Goal: Task Accomplishment & Management: Manage account settings

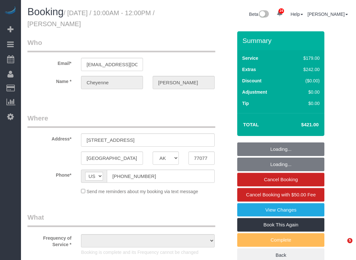
select select "[GEOGRAPHIC_DATA]"
select select "object:7645"
select select "string:fspay-f7189617-0c44-40b9-84c4-b0194d71c665"
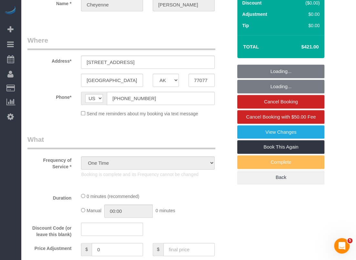
select select "spot164"
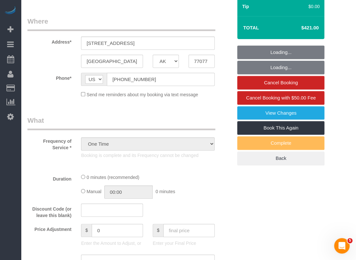
select select "3"
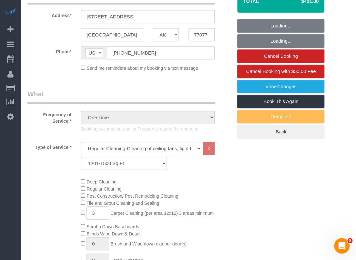
select select "object:7728"
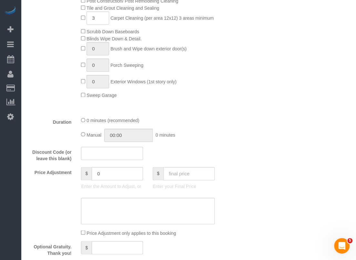
scroll to position [322, 0]
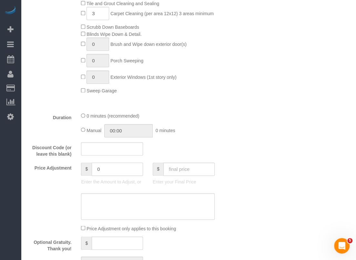
drag, startPoint x: 124, startPoint y: 174, endPoint x: 83, endPoint y: 171, distance: 40.7
click at [83, 171] on div "$ 0" at bounding box center [112, 168] width 62 height 13
type input "25"
click at [125, 201] on textarea at bounding box center [147, 206] width 133 height 26
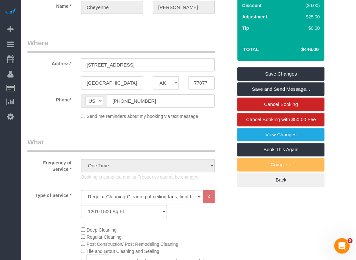
scroll to position [0, 0]
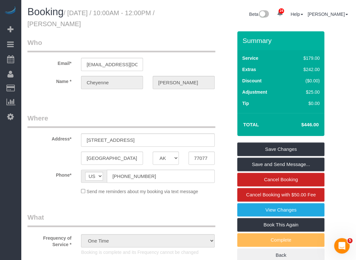
type textarea "$25 travel fee (carpet crew no access)"
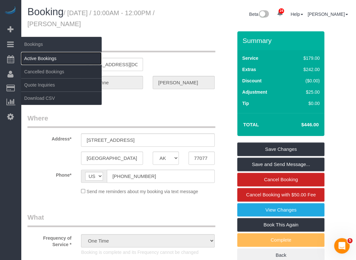
click at [30, 58] on link "Active Bookings" at bounding box center [61, 58] width 81 height 13
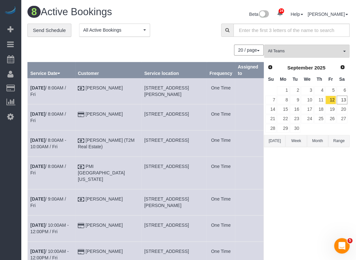
drag, startPoint x: 142, startPoint y: 218, endPoint x: 153, endPoint y: 222, distance: 11.6
click at [153, 222] on td "[STREET_ADDRESS]" at bounding box center [173, 228] width 65 height 26
copy span "[STREET_ADDRESS]"
click at [63, 215] on td "[DATE] 10:00AM - 12:00PM / Fri" at bounding box center [51, 228] width 47 height 26
click at [66, 222] on link "[DATE] 10:00AM - 12:00PM / Fri" at bounding box center [49, 228] width 38 height 12
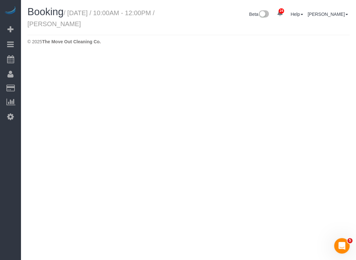
select select "[GEOGRAPHIC_DATA]"
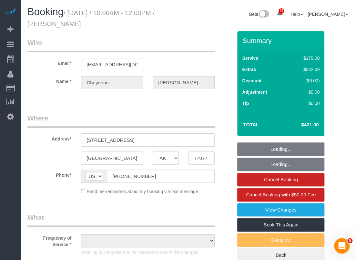
select select "string:fspay-f7189617-0c44-40b9-84c4-b0194d71c665"
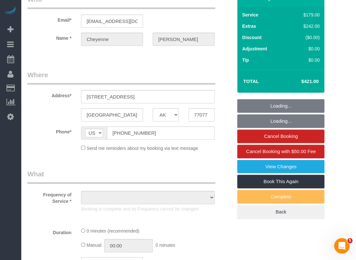
select select "object:8476"
select select "3"
select select "spot181"
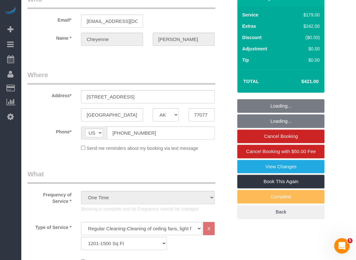
scroll to position [129, 0]
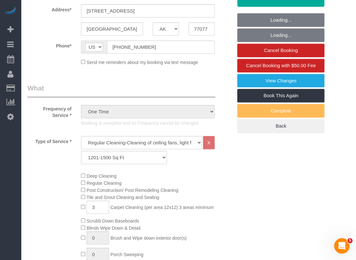
select select "object:8559"
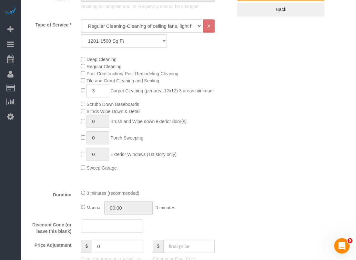
scroll to position [290, 0]
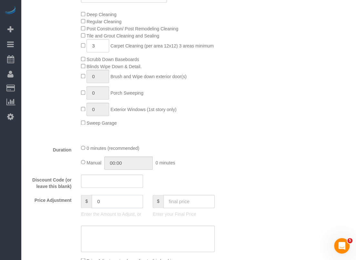
drag, startPoint x: 108, startPoint y: 200, endPoint x: 54, endPoint y: 190, distance: 54.8
click at [54, 190] on fieldset "What Frequency of Service * One Time Booking is complete and its Frequency cann…" at bounding box center [129, 114] width 205 height 384
type input "25"
click at [122, 236] on textarea at bounding box center [147, 238] width 133 height 26
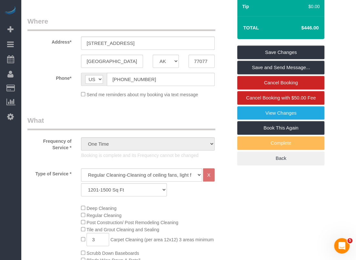
scroll to position [0, 0]
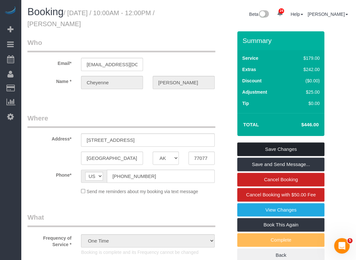
type textarea "$25 travel fee (carpet no access)"
click at [275, 149] on link "Save Changes" at bounding box center [280, 149] width 87 height 14
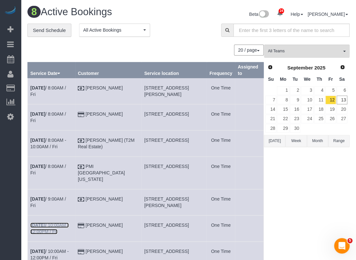
click at [42, 222] on b "[DATE]" at bounding box center [37, 224] width 15 height 5
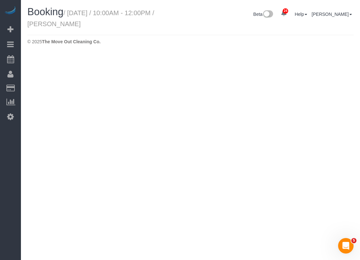
select select "[GEOGRAPHIC_DATA]"
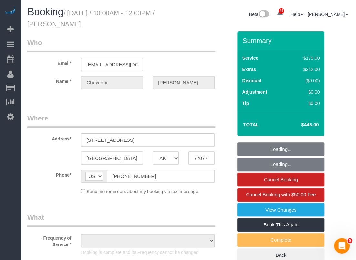
select select "string:fspay-f7189617-0c44-40b9-84c4-b0194d71c665"
select select "object:9051"
select select "spot198"
select select "object:9131"
select select "3"
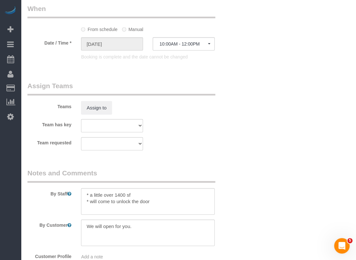
scroll to position [677, 0]
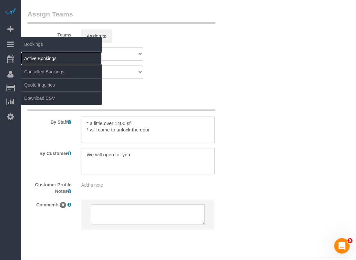
click at [52, 57] on link "Active Bookings" at bounding box center [61, 58] width 81 height 13
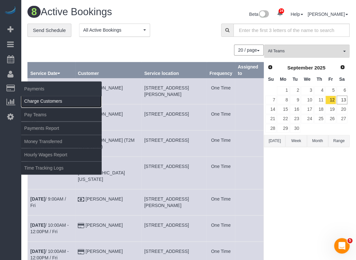
click at [35, 99] on link "Charge Customers" at bounding box center [61, 100] width 81 height 13
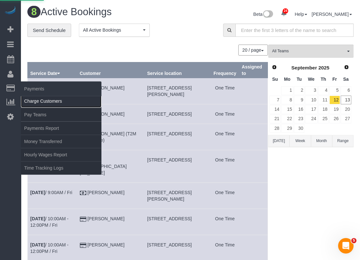
select select
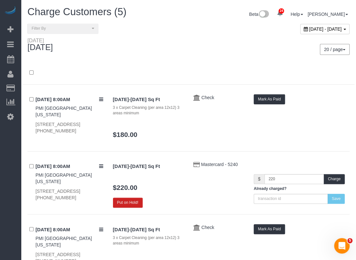
click at [309, 29] on span "[DATE] - [DATE]" at bounding box center [325, 28] width 33 height 5
type input "**********"
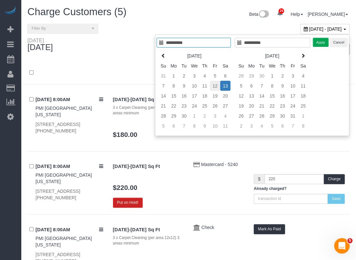
type input "**********"
click at [217, 83] on td "12" at bounding box center [215, 86] width 10 height 10
type input "**********"
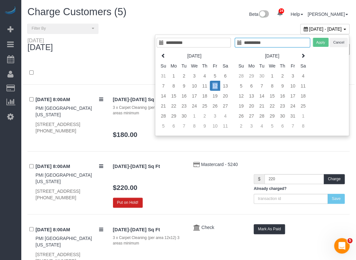
click at [217, 83] on td "12" at bounding box center [215, 86] width 10 height 10
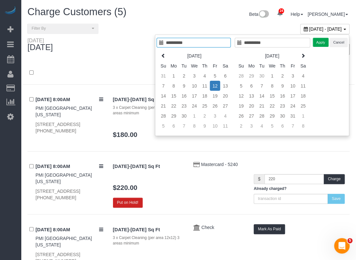
type input "**********"
click at [321, 41] on button "Apply" at bounding box center [320, 42] width 16 height 9
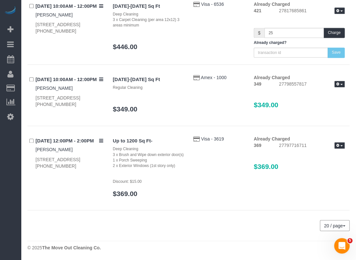
scroll to position [255, 0]
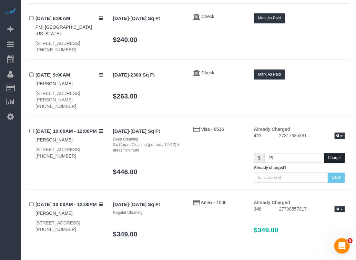
click at [341, 158] on button "Charge" at bounding box center [333, 157] width 21 height 10
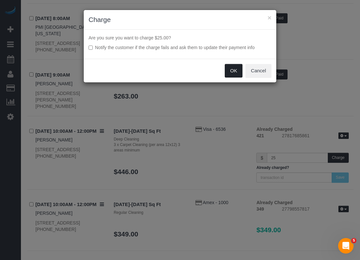
click at [238, 71] on button "OK" at bounding box center [234, 71] width 18 height 14
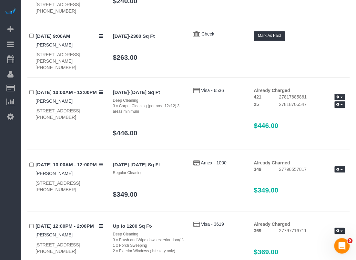
scroll to position [322, 0]
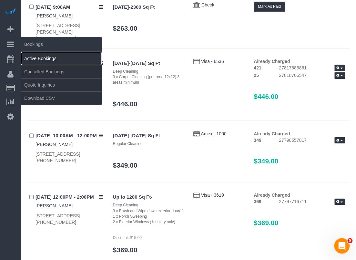
click at [34, 56] on link "Active Bookings" at bounding box center [61, 58] width 81 height 13
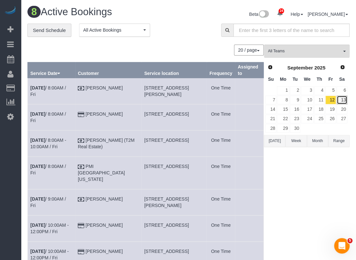
click at [339, 98] on link "13" at bounding box center [341, 99] width 11 height 9
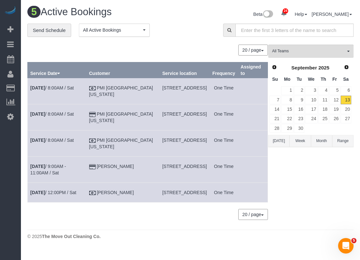
drag, startPoint x: 139, startPoint y: 192, endPoint x: 179, endPoint y: 192, distance: 40.0
click at [179, 192] on td "[STREET_ADDRESS]" at bounding box center [185, 192] width 50 height 20
copy span "[STREET_ADDRESS]"
click at [38, 194] on td "[DATE] 12:00PM / Sat" at bounding box center [57, 192] width 59 height 20
click at [41, 191] on b "[DATE]" at bounding box center [37, 192] width 15 height 5
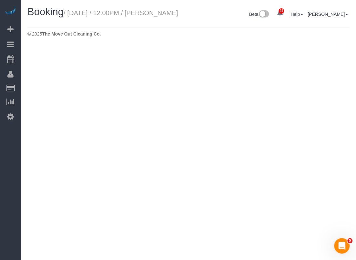
select select "[GEOGRAPHIC_DATA]"
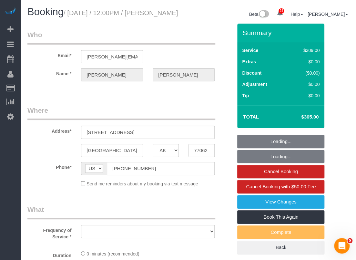
select select "object:10770"
select select "3"
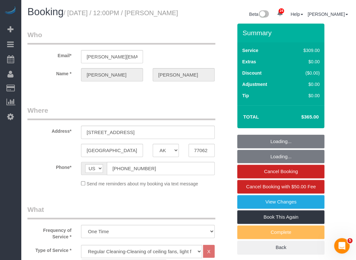
select select "object:10857"
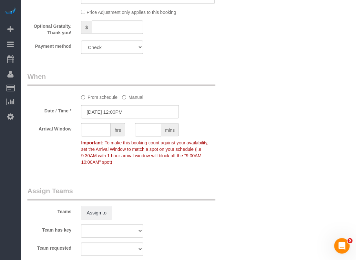
scroll to position [419, 0]
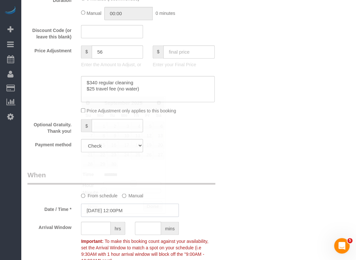
click at [126, 216] on input "[DATE] 12:00PM" at bounding box center [130, 209] width 98 height 13
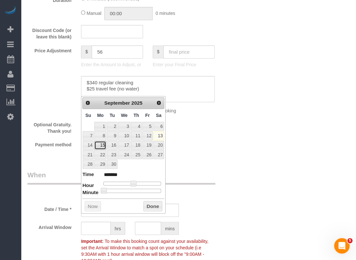
click at [103, 144] on link "15" at bounding box center [100, 145] width 12 height 9
type input "[DATE] 12:00PM"
click at [156, 201] on button "Done" at bounding box center [152, 206] width 19 height 10
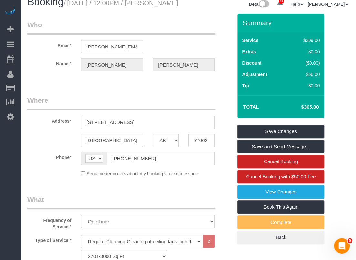
scroll to position [0, 0]
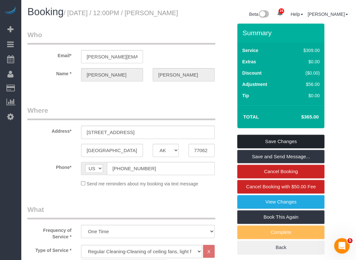
click at [262, 148] on link "Save Changes" at bounding box center [280, 141] width 87 height 14
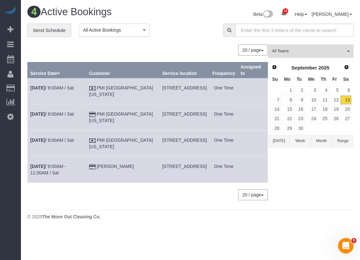
click at [56, 162] on td "[DATE] 9:00AM - 11:00AM / Sat" at bounding box center [57, 169] width 59 height 26
click at [57, 165] on link "[DATE] 9:00AM - 11:00AM / Sat" at bounding box center [48, 169] width 36 height 12
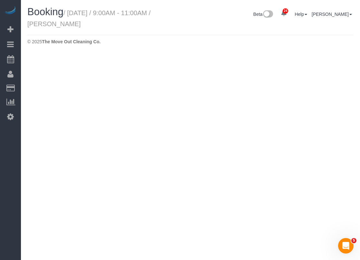
select select "[GEOGRAPHIC_DATA]"
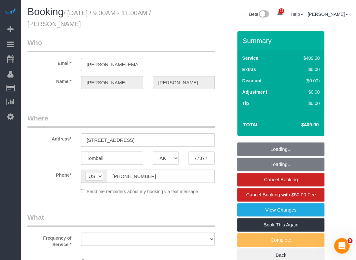
select select "object:11380"
select select "string:fspay-63ccbeb8-fc01-455c-b90b-54e40a86d1f2"
select select "3"
select select "object:11381"
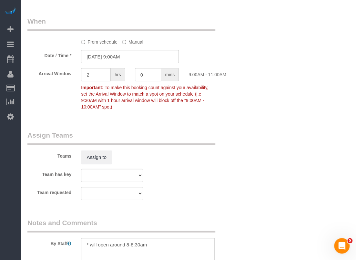
scroll to position [709, 0]
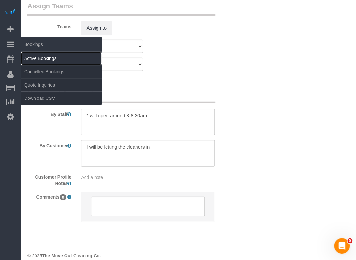
click at [39, 54] on link "Active Bookings" at bounding box center [61, 58] width 81 height 13
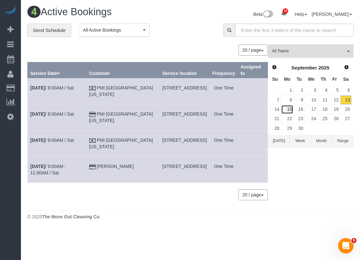
click at [290, 107] on link "15" at bounding box center [287, 109] width 12 height 9
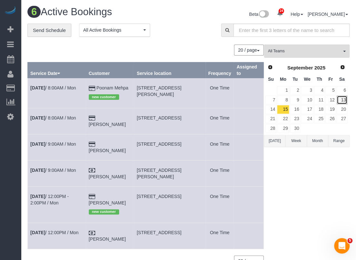
click at [346, 98] on link "13" at bounding box center [341, 99] width 11 height 9
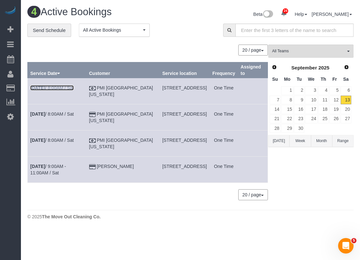
click at [52, 87] on link "[DATE] 8:00AM / Sat" at bounding box center [52, 87] width 44 height 5
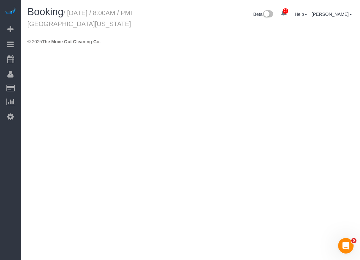
select select "[GEOGRAPHIC_DATA]"
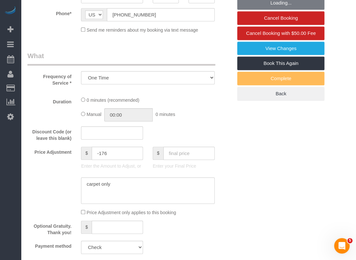
select select "object:12247"
select select "3"
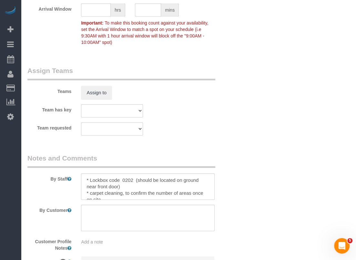
scroll to position [6, 0]
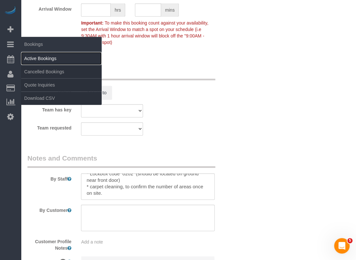
click at [34, 56] on link "Active Bookings" at bounding box center [61, 58] width 81 height 13
